Goal: Task Accomplishment & Management: Use online tool/utility

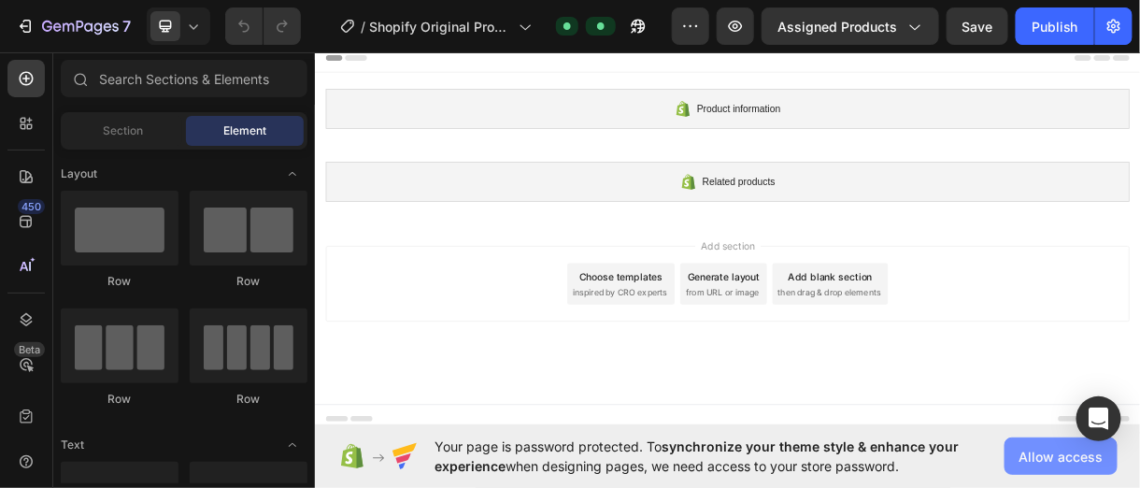
click at [1078, 460] on span "Allow access" at bounding box center [1061, 457] width 84 height 20
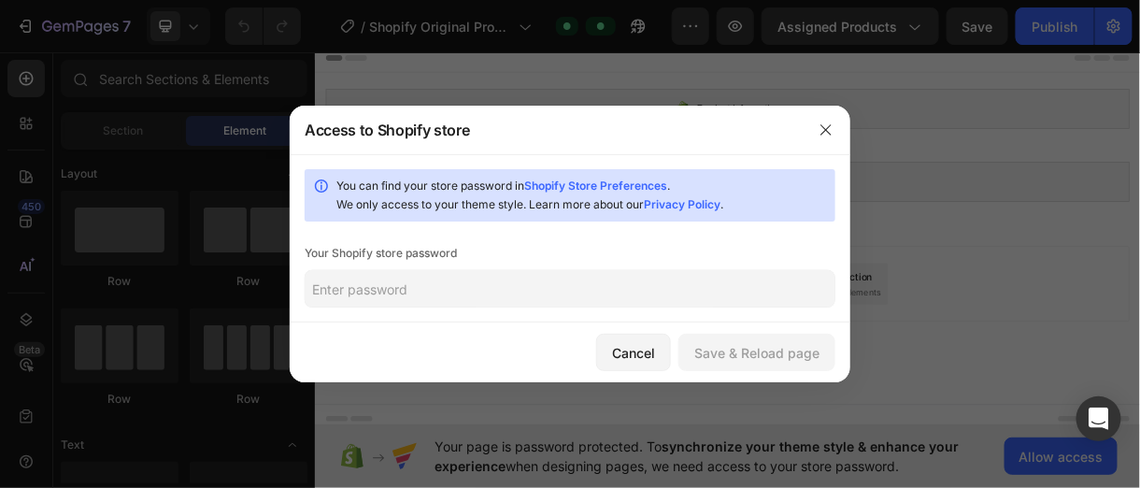
click at [420, 288] on input "text" at bounding box center [570, 288] width 531 height 37
click at [612, 181] on link "Shopify Store Preferences" at bounding box center [595, 185] width 143 height 14
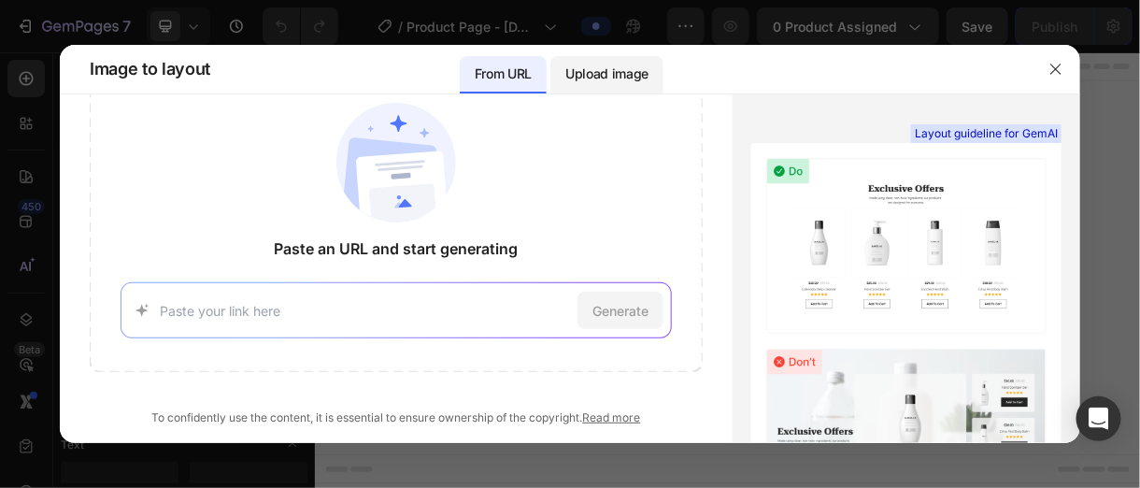
click at [610, 70] on p "Upload image" at bounding box center [606, 74] width 83 height 22
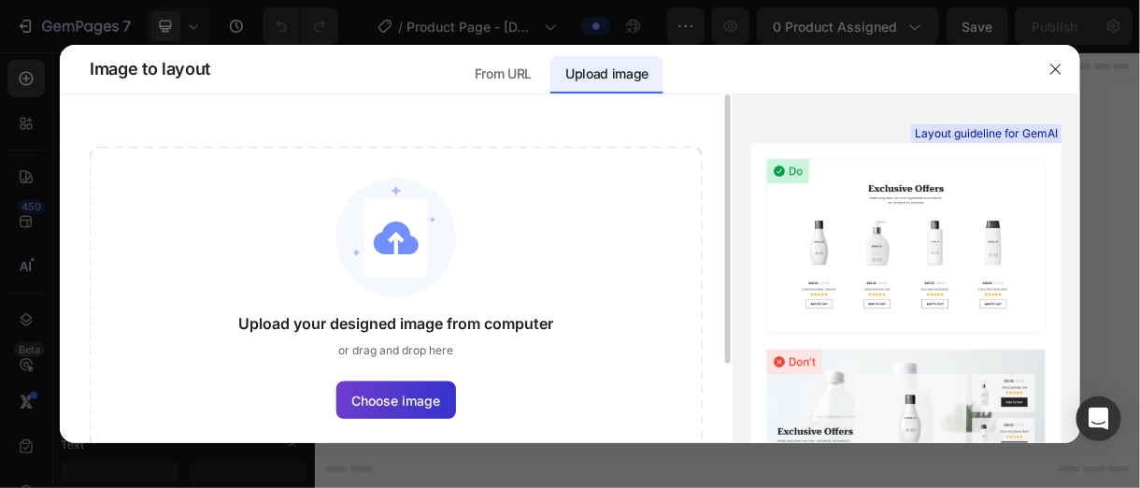
click at [419, 395] on span "Choose image" at bounding box center [396, 401] width 89 height 20
click at [0, 0] on input "Choose image" at bounding box center [0, 0] width 0 height 0
click at [397, 405] on span "Choose image" at bounding box center [396, 401] width 89 height 20
click at [0, 0] on input "Choose image" at bounding box center [0, 0] width 0 height 0
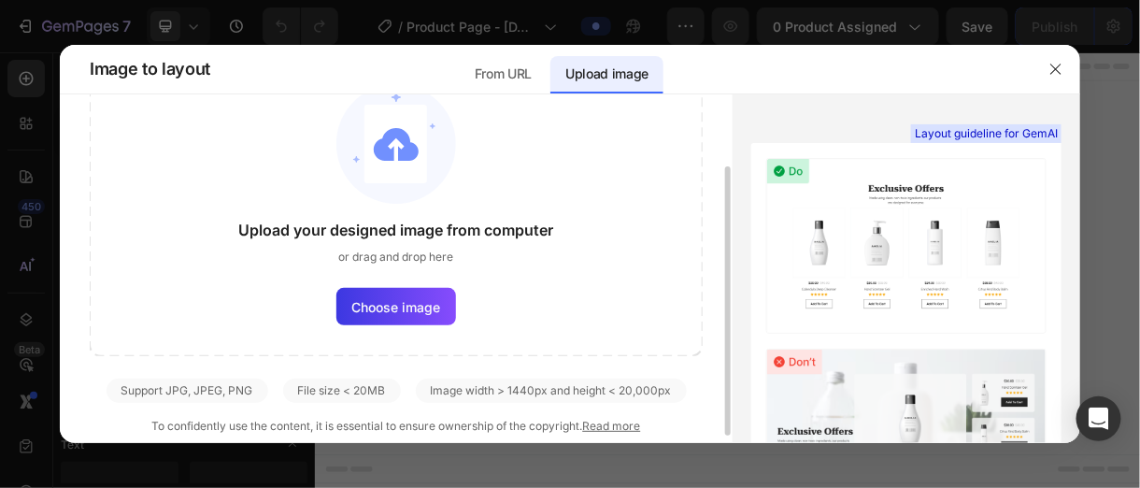
scroll to position [102, 0]
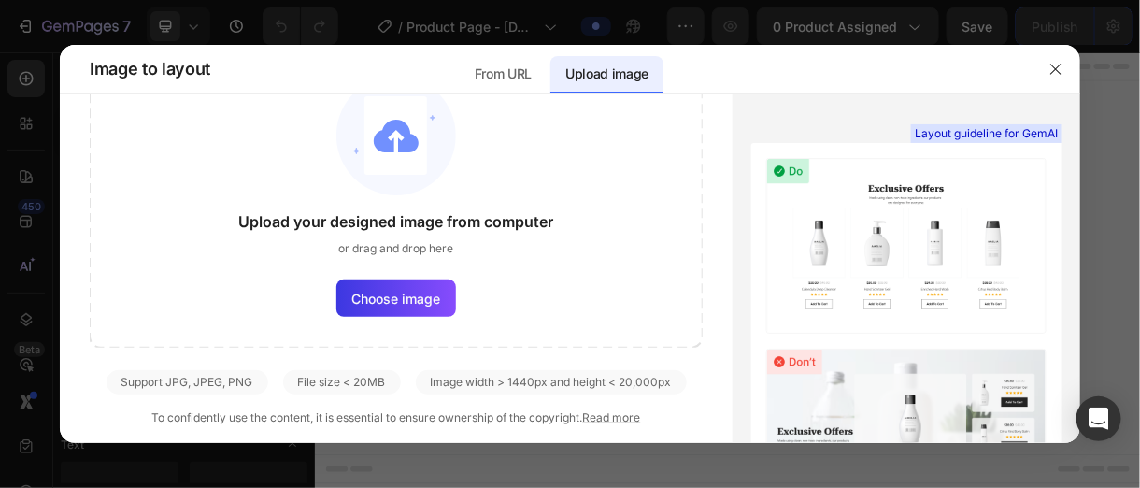
click at [625, 74] on p "Upload image" at bounding box center [606, 74] width 83 height 22
click at [412, 141] on img at bounding box center [396, 136] width 120 height 120
click at [389, 150] on img at bounding box center [396, 136] width 120 height 120
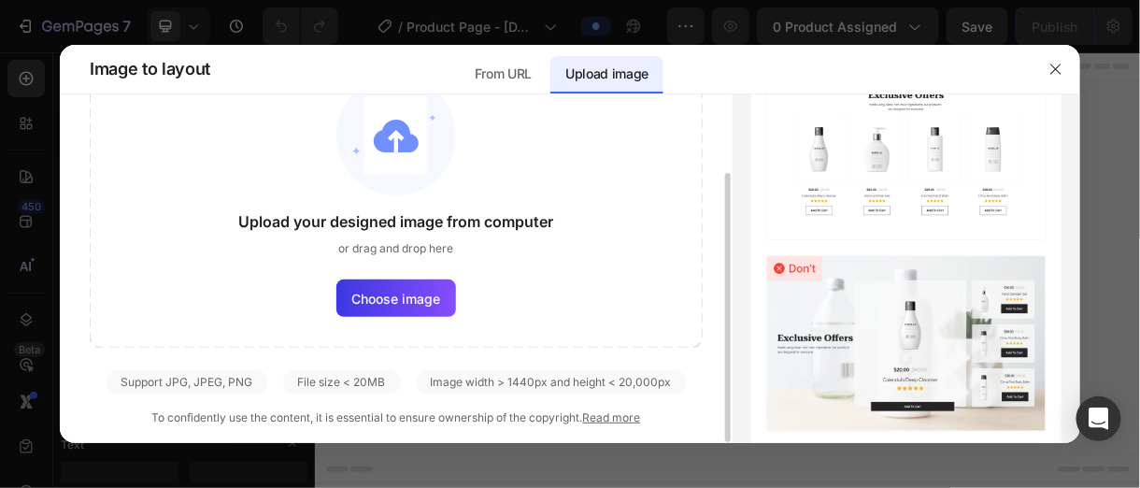
click at [383, 135] on img at bounding box center [396, 136] width 120 height 120
click at [514, 74] on p "From URL" at bounding box center [503, 74] width 57 height 22
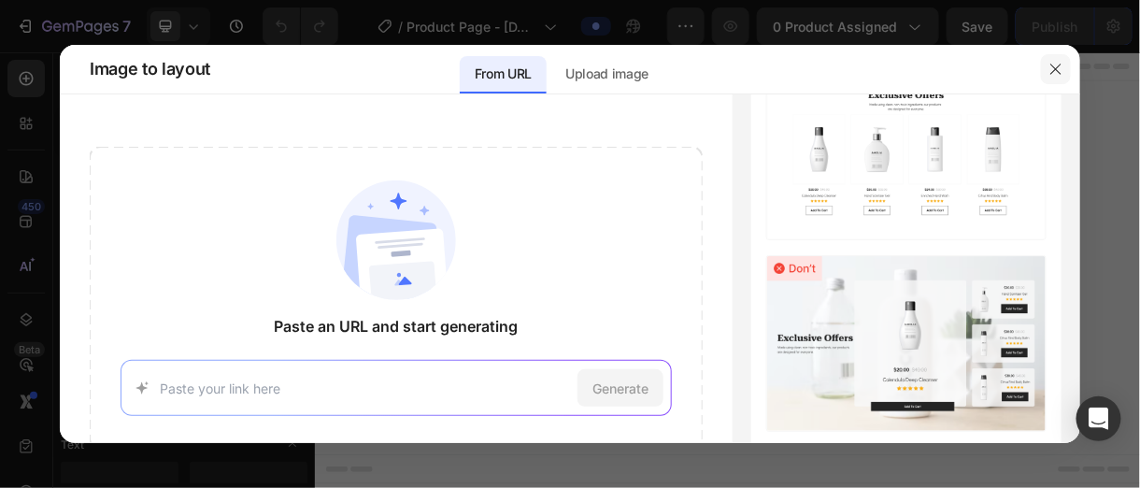
click at [1059, 64] on icon "button" at bounding box center [1055, 69] width 15 height 15
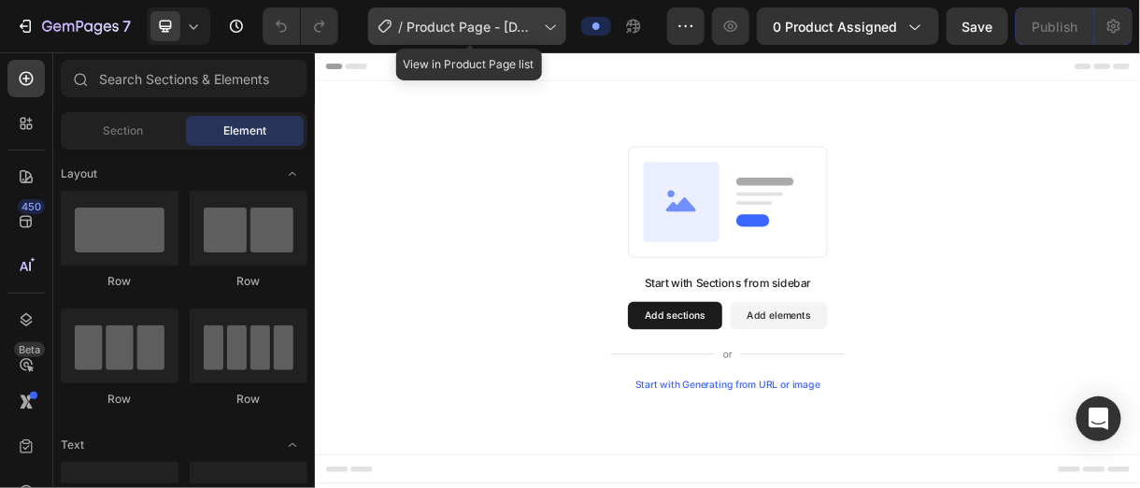
click at [511, 34] on span "Product Page - [DATE] 16:57:21" at bounding box center [471, 27] width 130 height 20
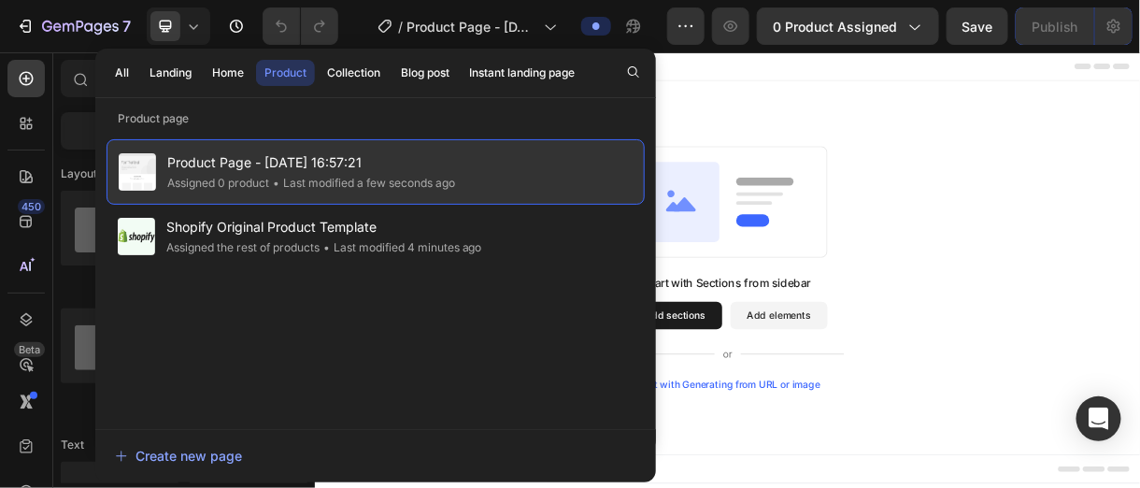
click at [321, 175] on div "• Last modified a few seconds ago" at bounding box center [362, 183] width 186 height 19
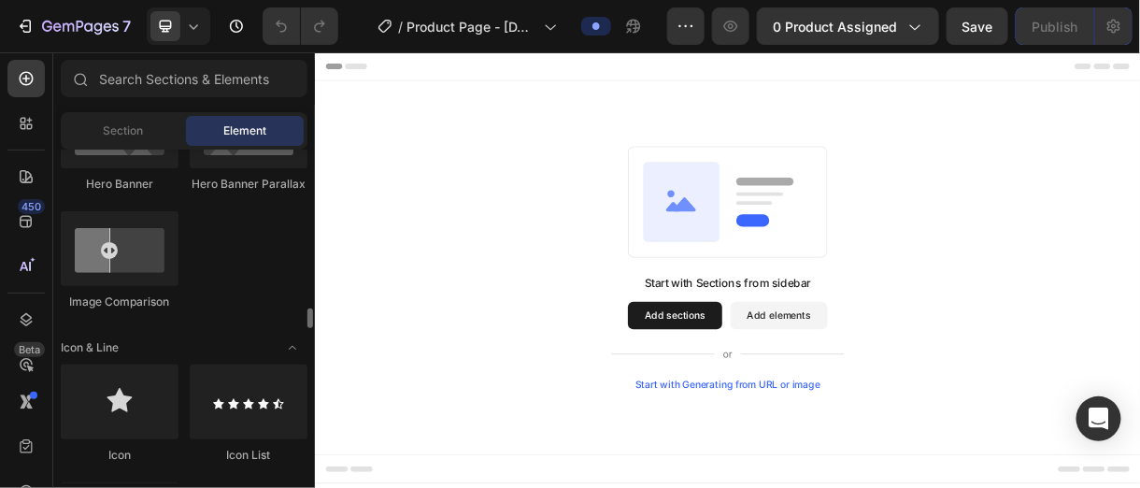
scroll to position [1121, 0]
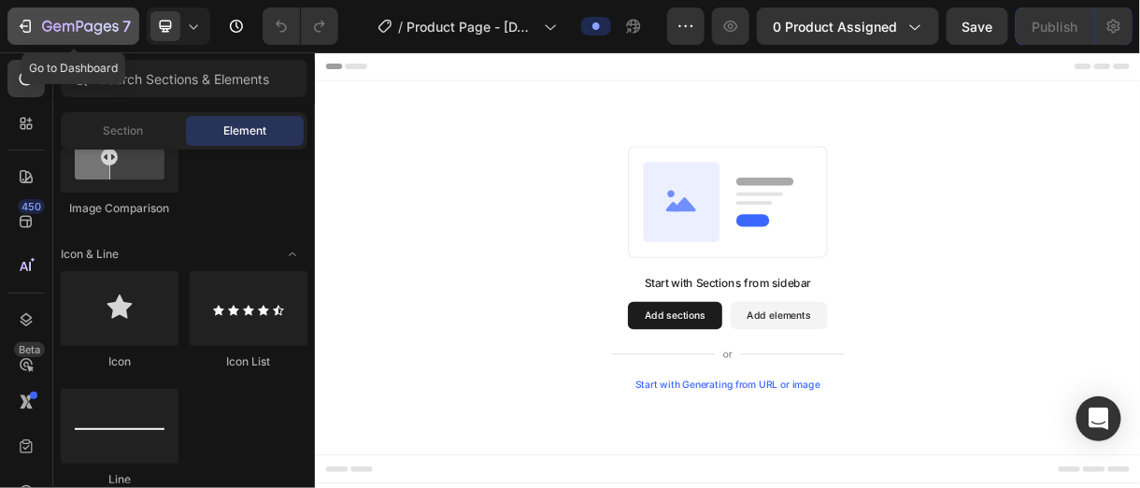
click at [40, 21] on div "7" at bounding box center [73, 26] width 115 height 22
